Goal: Task Accomplishment & Management: Complete application form

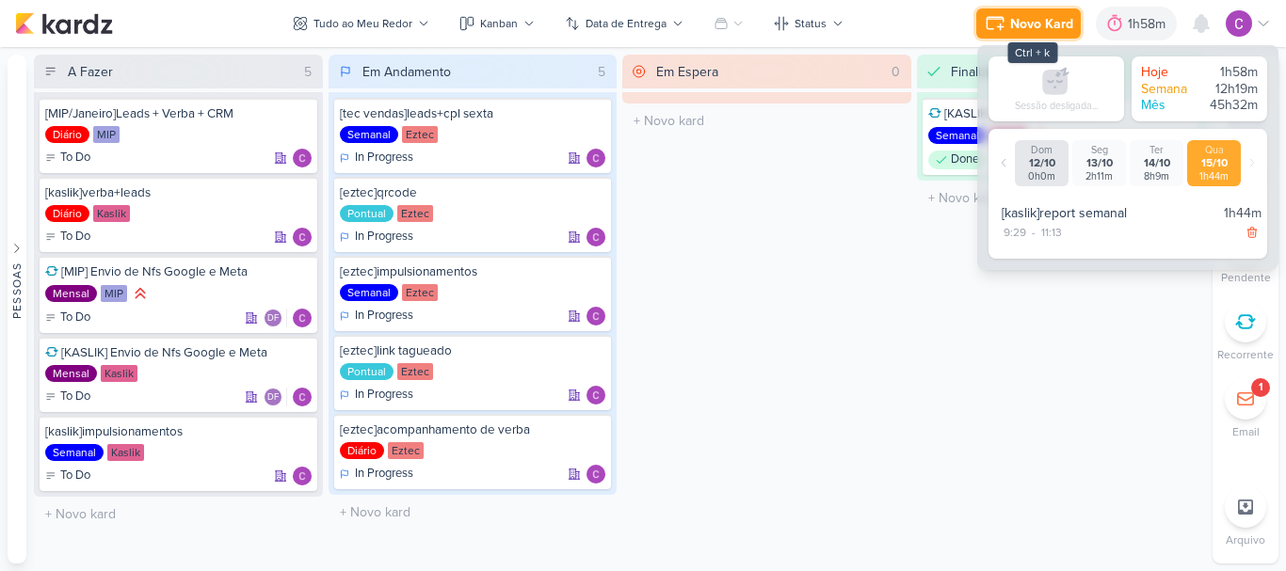
click at [1033, 16] on div "Novo Kard" at bounding box center [1041, 24] width 63 height 20
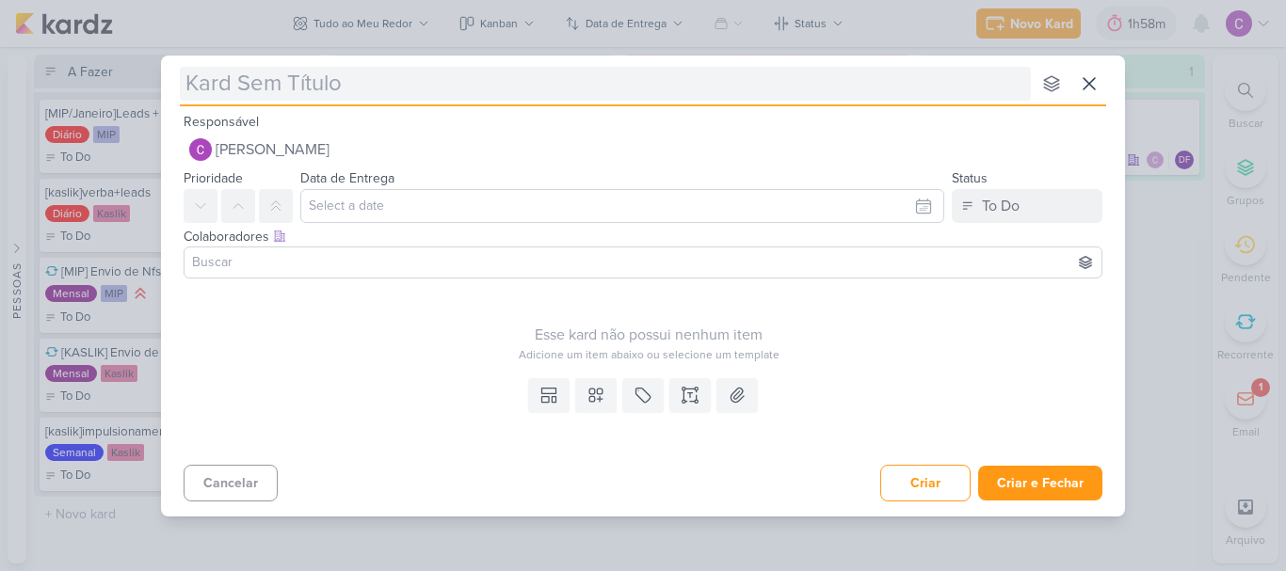
type input "["
type input "[ete"
type input "[etec"
type input "[ez"
type input "[eztec"
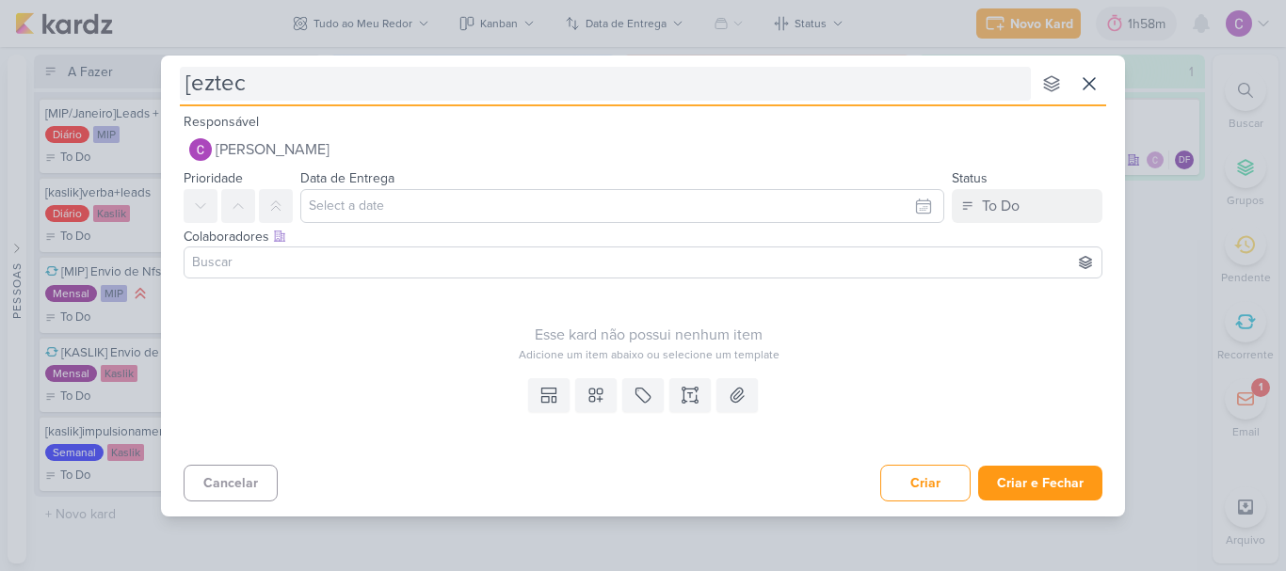
type input "[eztec]"
type input "[eztec]agami"
type input "[eztec]agami neg"
type input "[eztec]agami negocie com a diretoria"
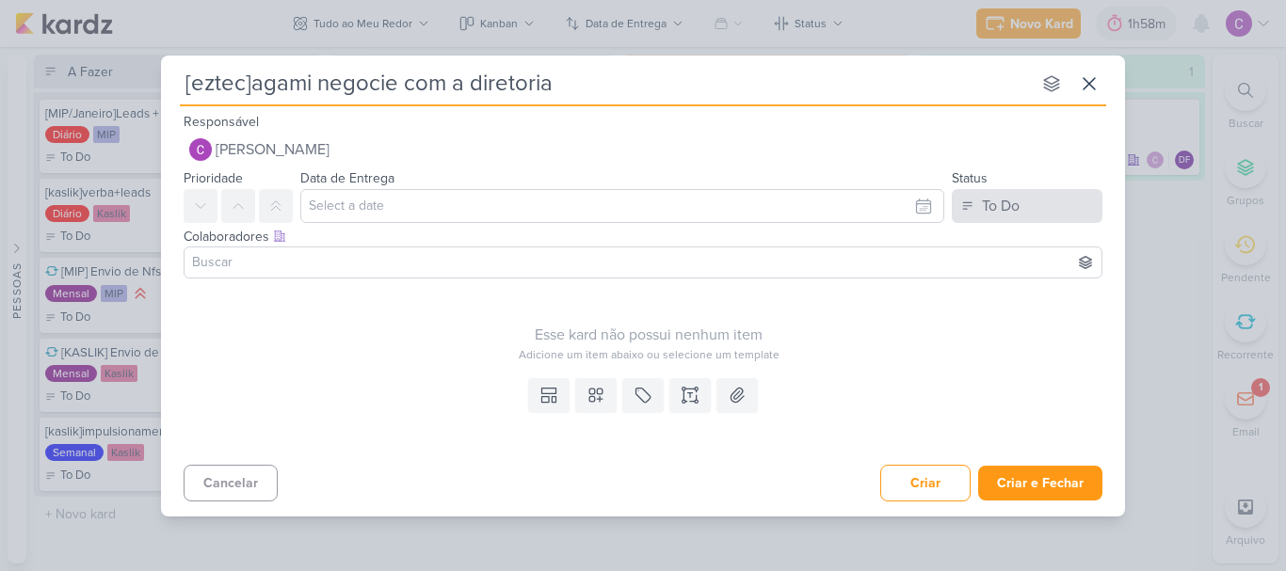
type input "[eztec]agami negocie com a diretoria"
click at [1036, 206] on button "To Do" at bounding box center [1027, 206] width 151 height 34
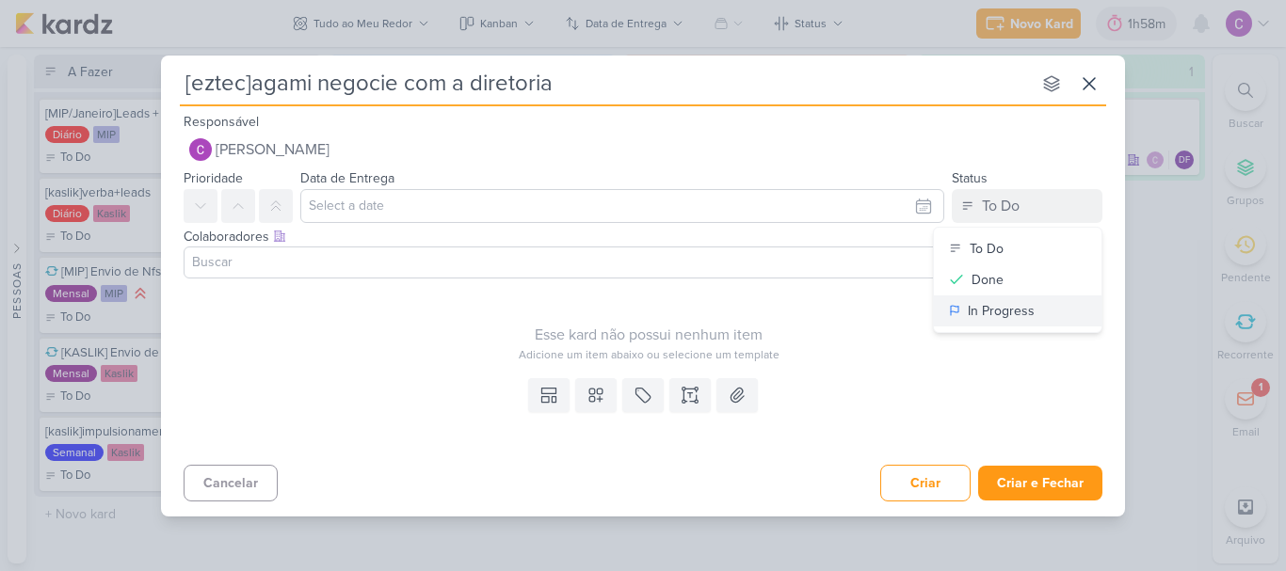
click at [995, 311] on div "In Progress" at bounding box center [1001, 311] width 67 height 20
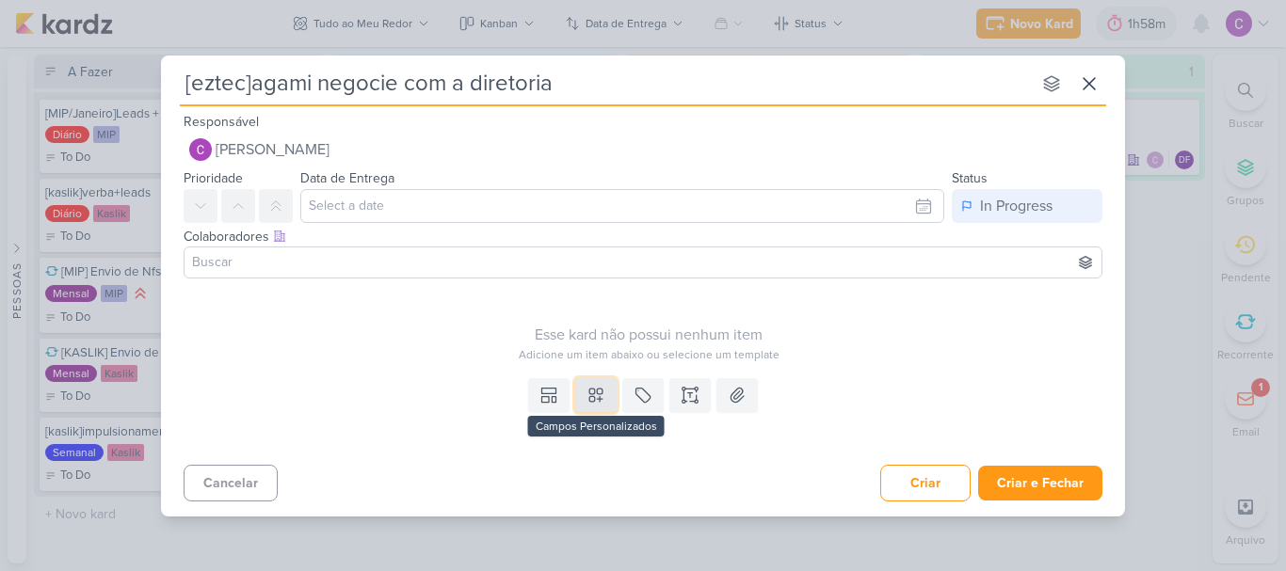
click at [610, 403] on button at bounding box center [595, 395] width 41 height 34
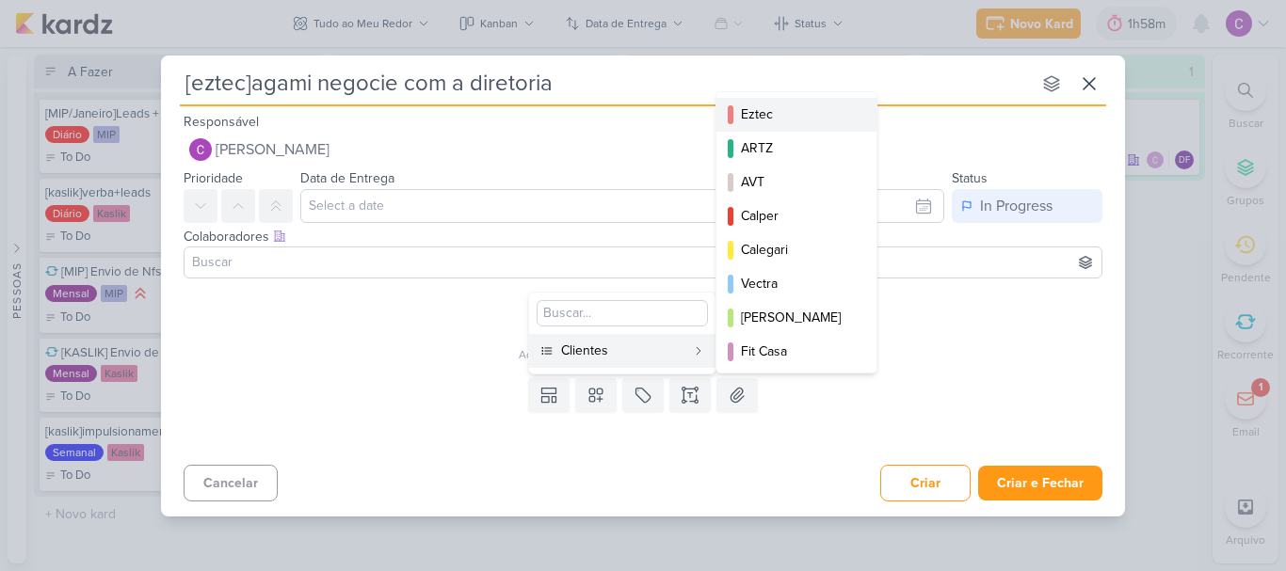
click at [775, 117] on div "Eztec" at bounding box center [797, 114] width 113 height 20
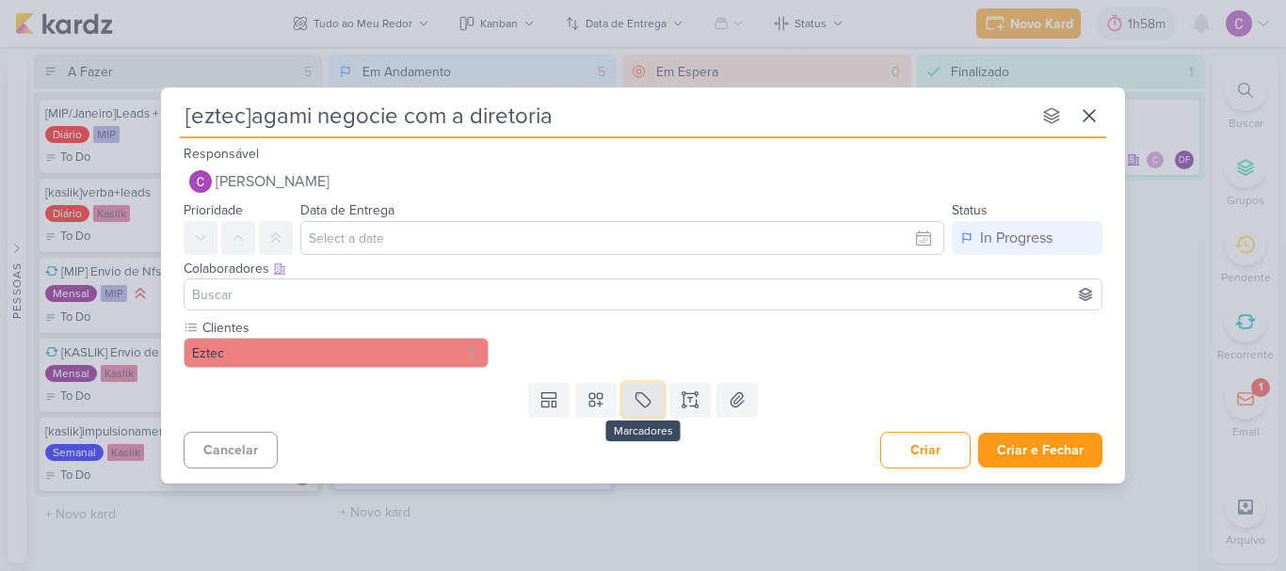
click at [655, 406] on button at bounding box center [642, 400] width 41 height 34
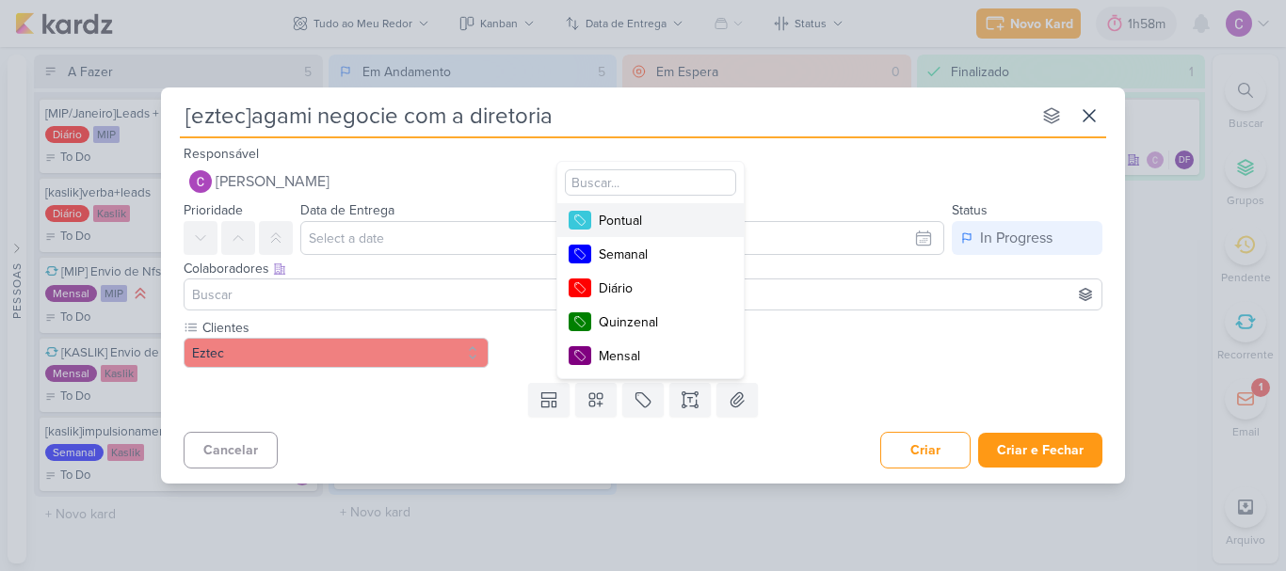
click at [665, 216] on div "Pontual" at bounding box center [660, 221] width 122 height 20
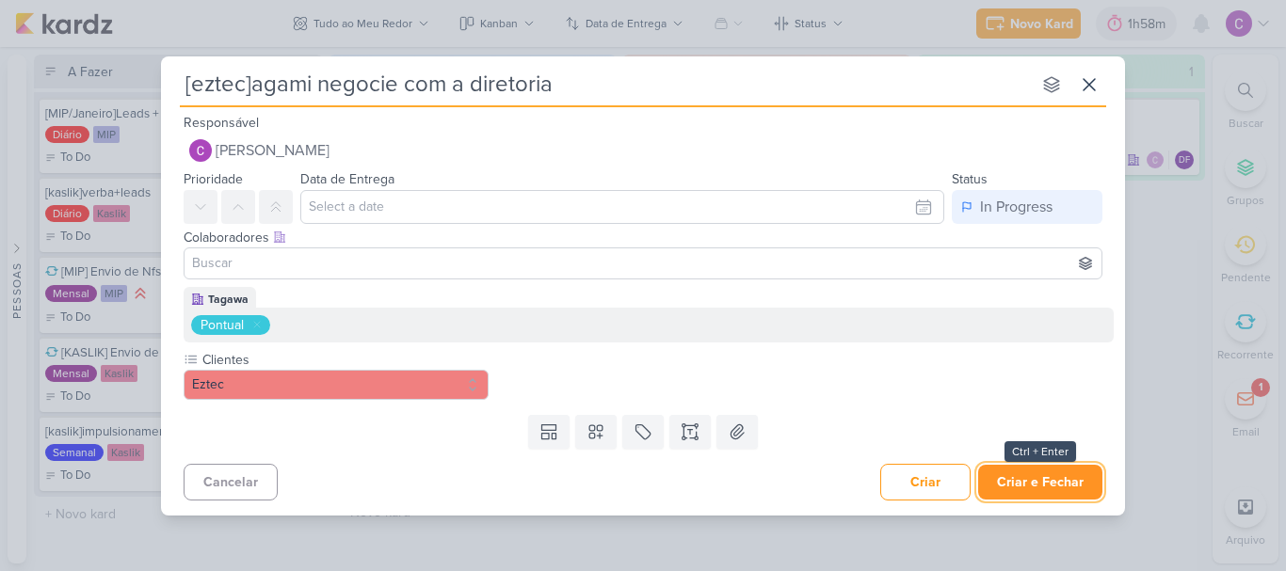
click at [1065, 478] on button "Criar e Fechar" at bounding box center [1040, 482] width 124 height 35
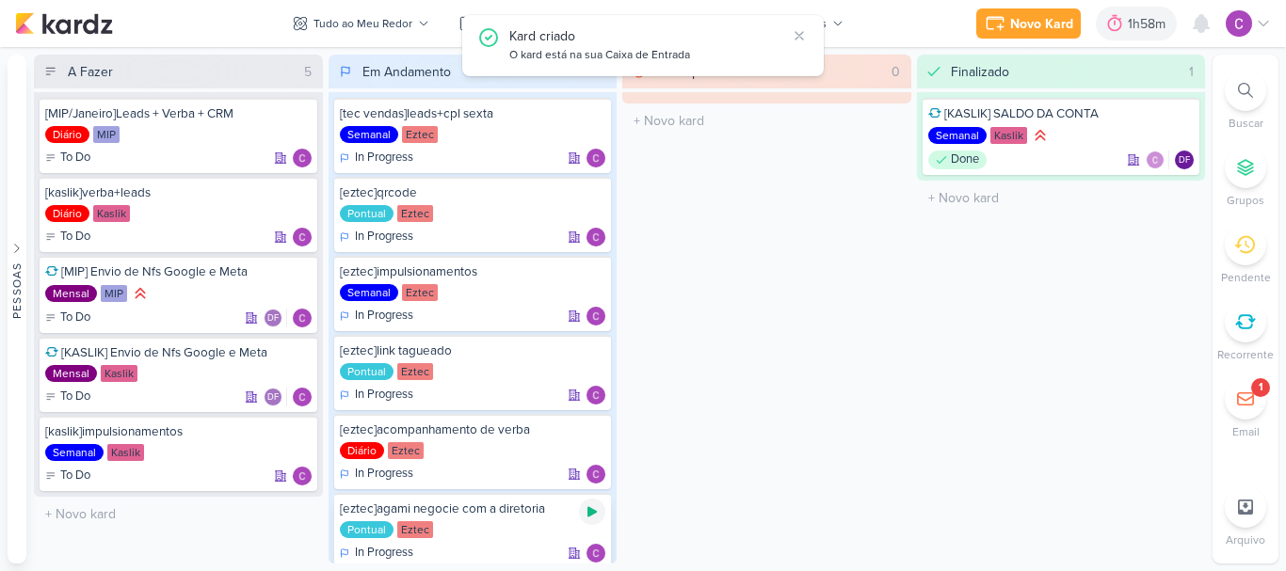
click at [593, 510] on icon at bounding box center [591, 512] width 9 height 10
click at [789, 371] on div "Em Espera 0 O título do kard deve ter menos que 100 caracteres" at bounding box center [766, 309] width 289 height 509
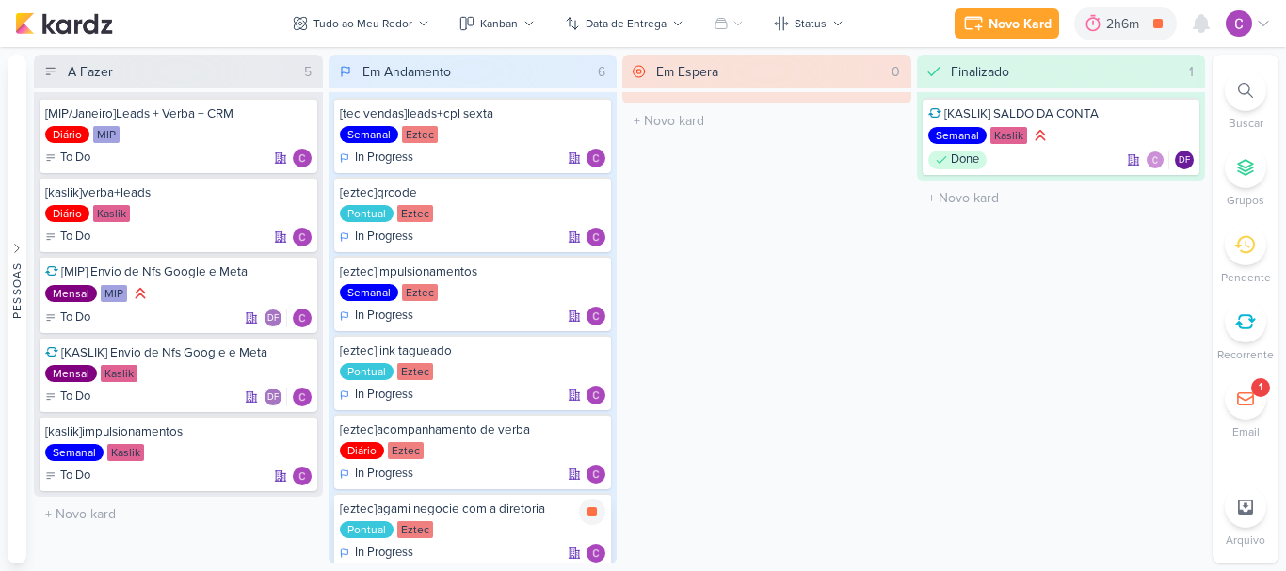
click at [593, 512] on icon at bounding box center [591, 511] width 9 height 9
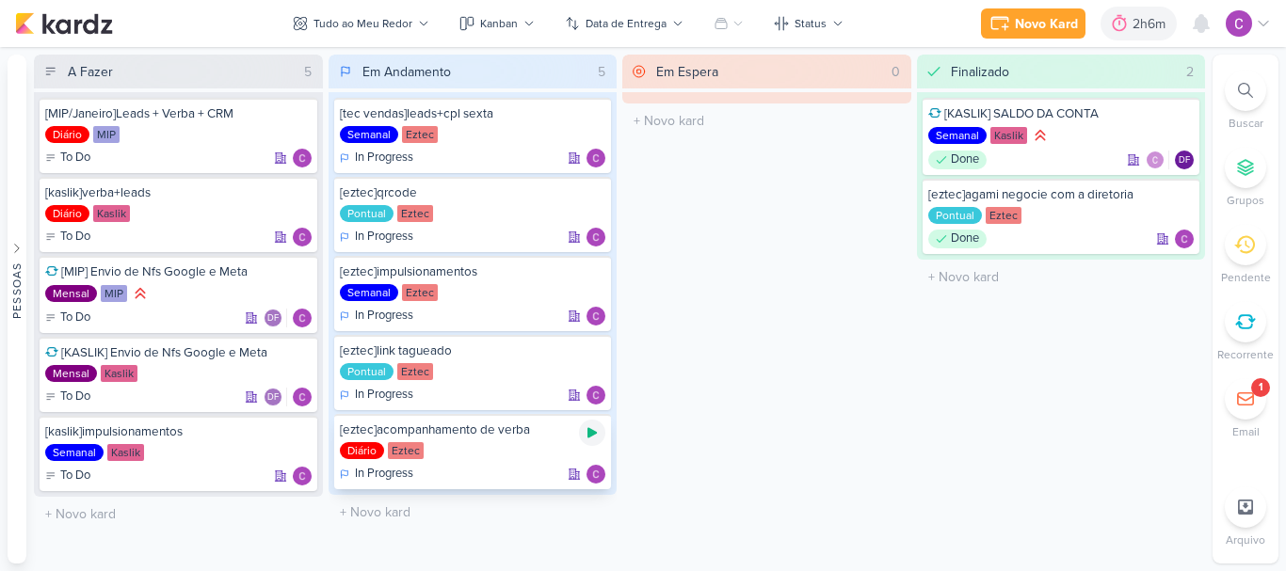
click at [592, 434] on icon at bounding box center [591, 433] width 9 height 10
